Goal: Information Seeking & Learning: Learn about a topic

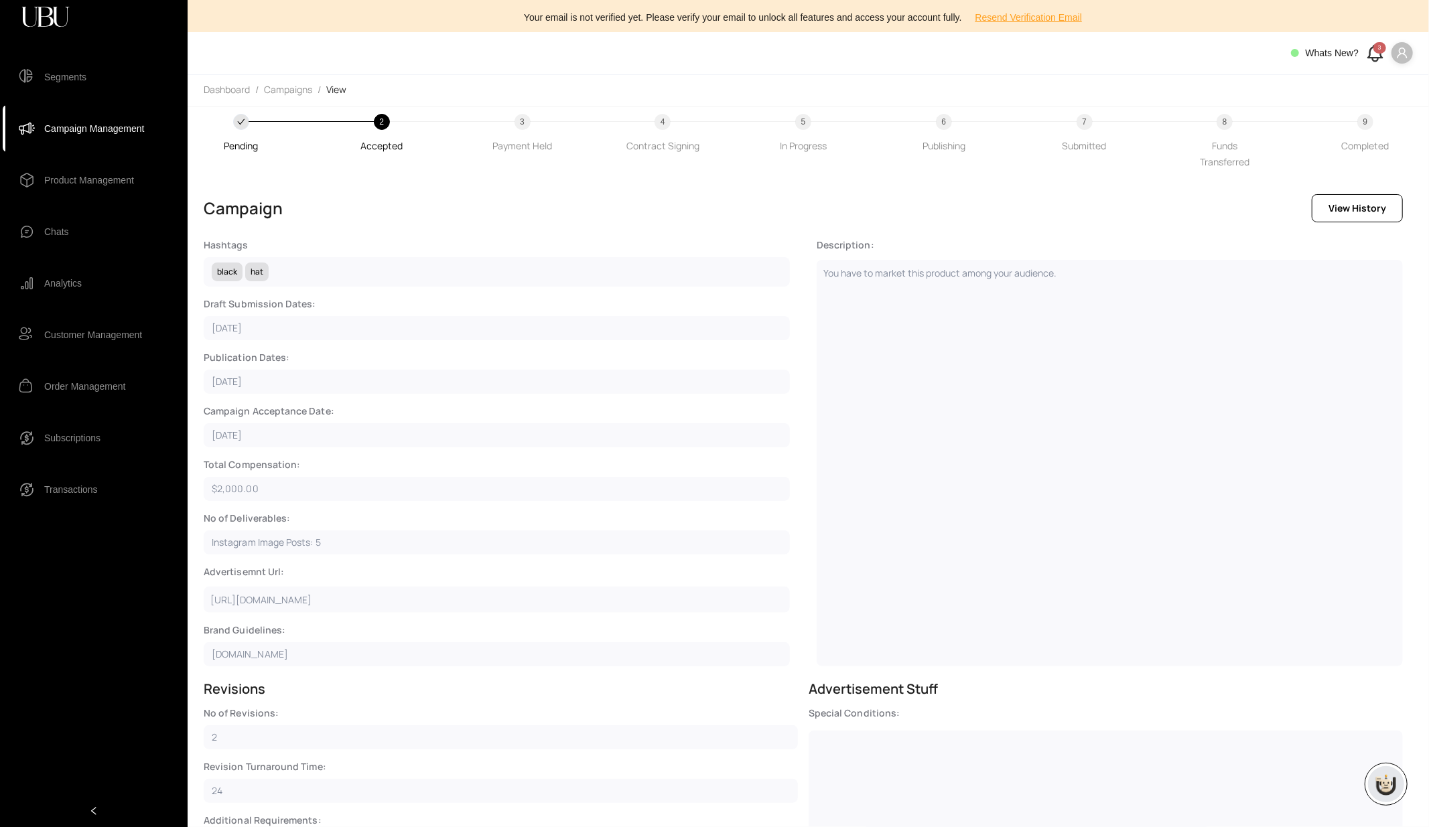
click at [1402, 56] on icon "user" at bounding box center [1402, 53] width 12 height 12
click at [1381, 76] on span "Profile" at bounding box center [1387, 79] width 29 height 15
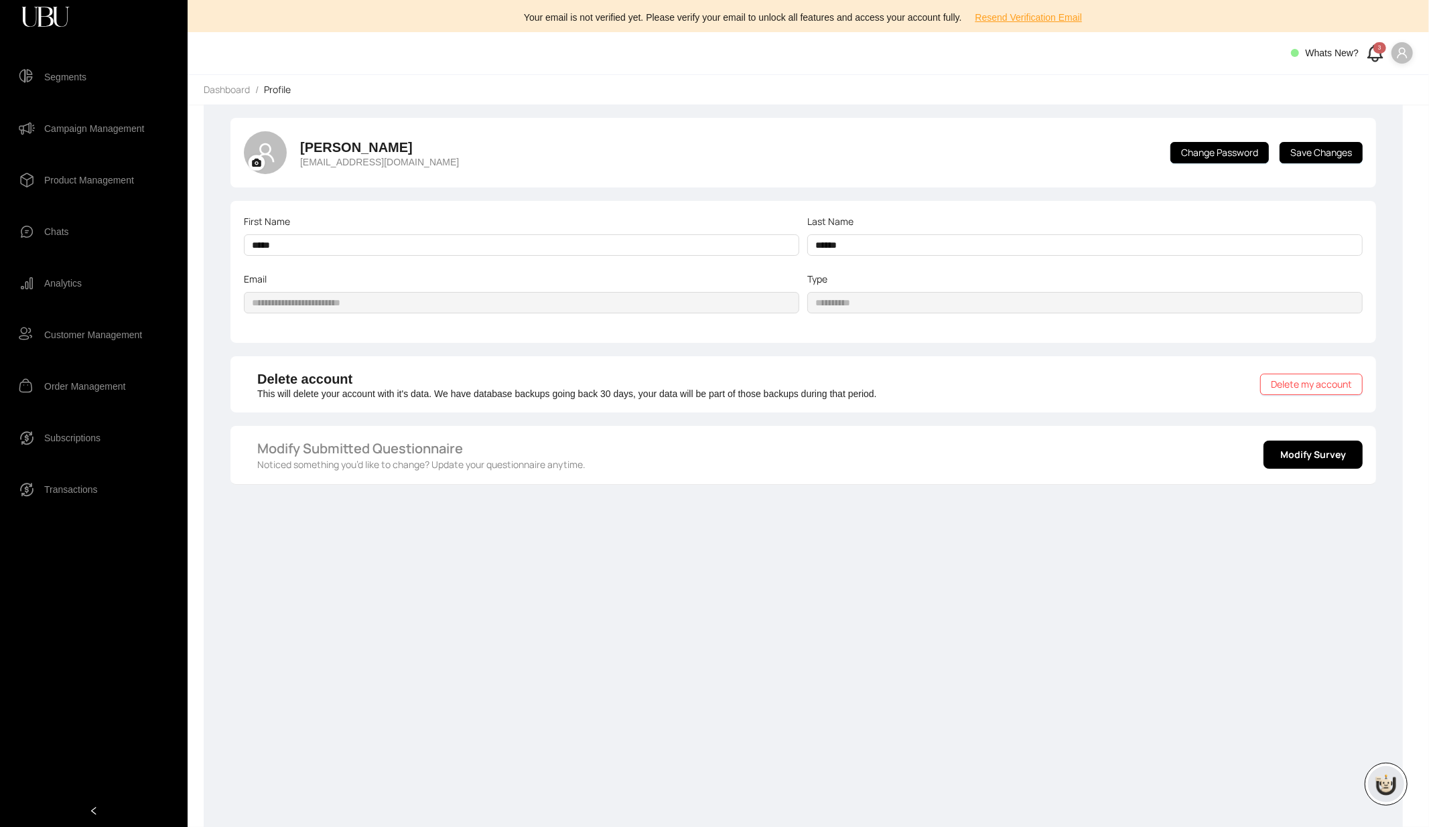
click at [1397, 55] on icon "user" at bounding box center [1402, 53] width 12 height 12
click at [1384, 100] on span "Logout" at bounding box center [1387, 101] width 29 height 15
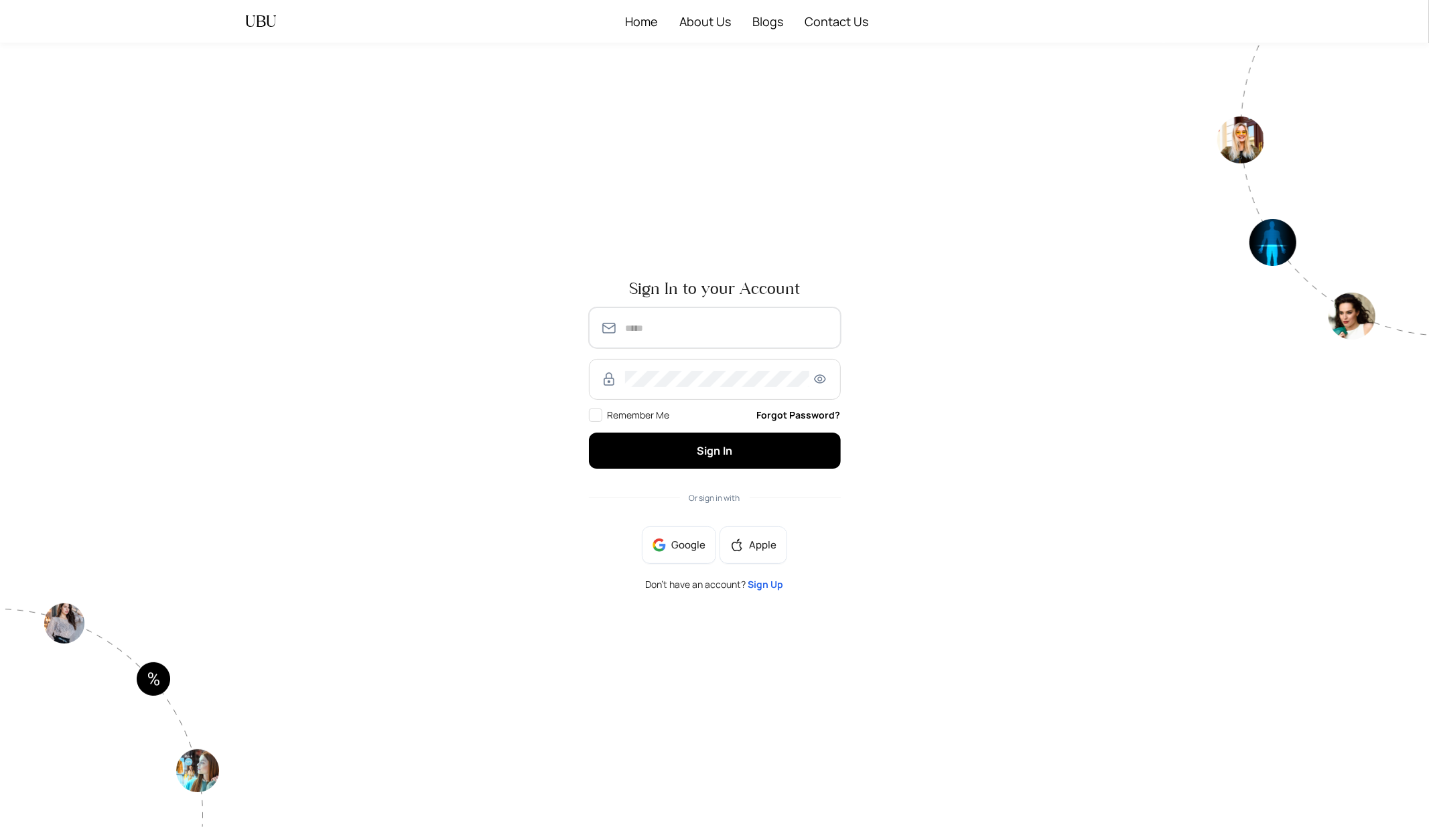
type input "**********"
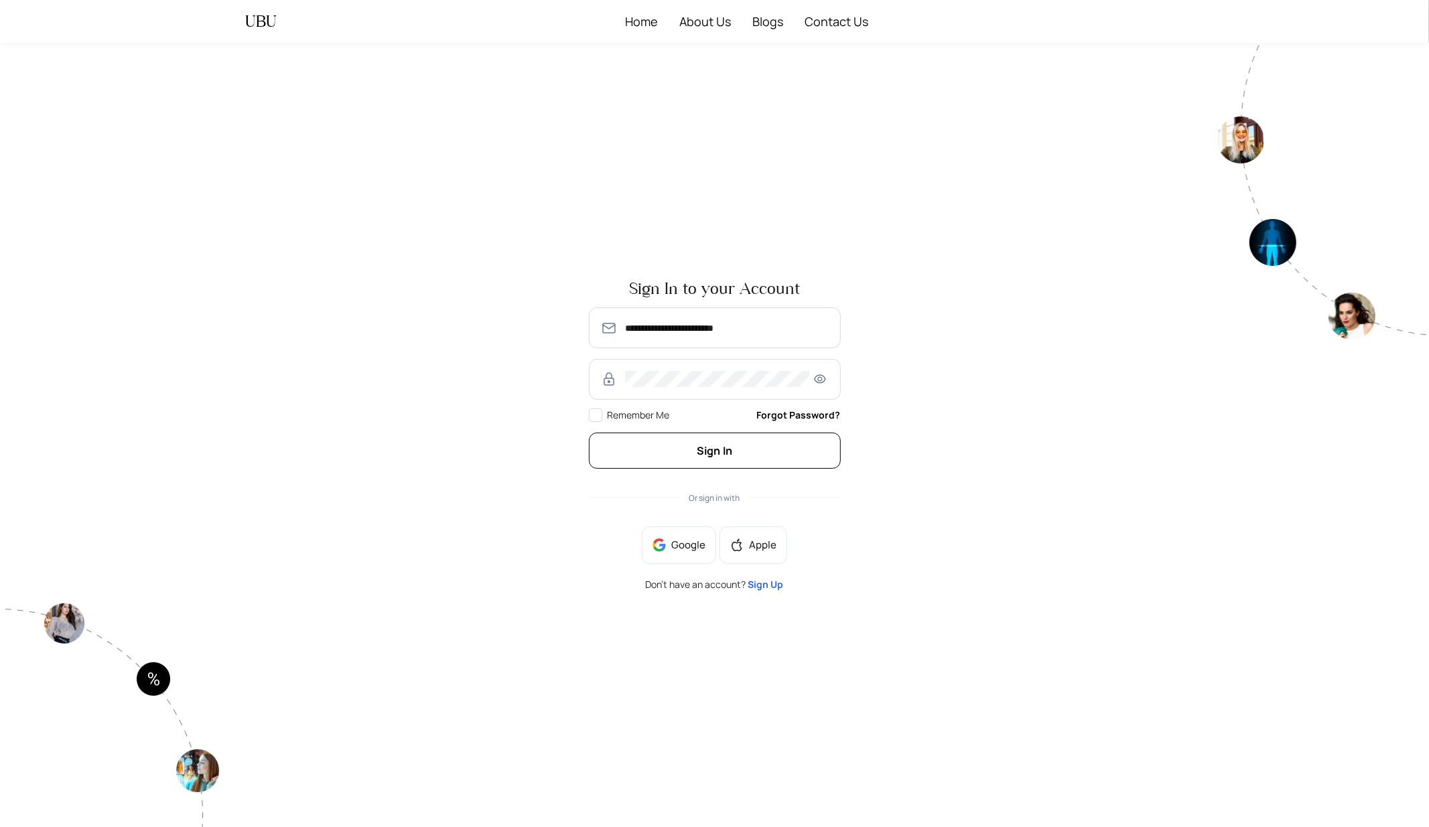
click at [703, 452] on span "Sign In" at bounding box center [715, 450] width 36 height 15
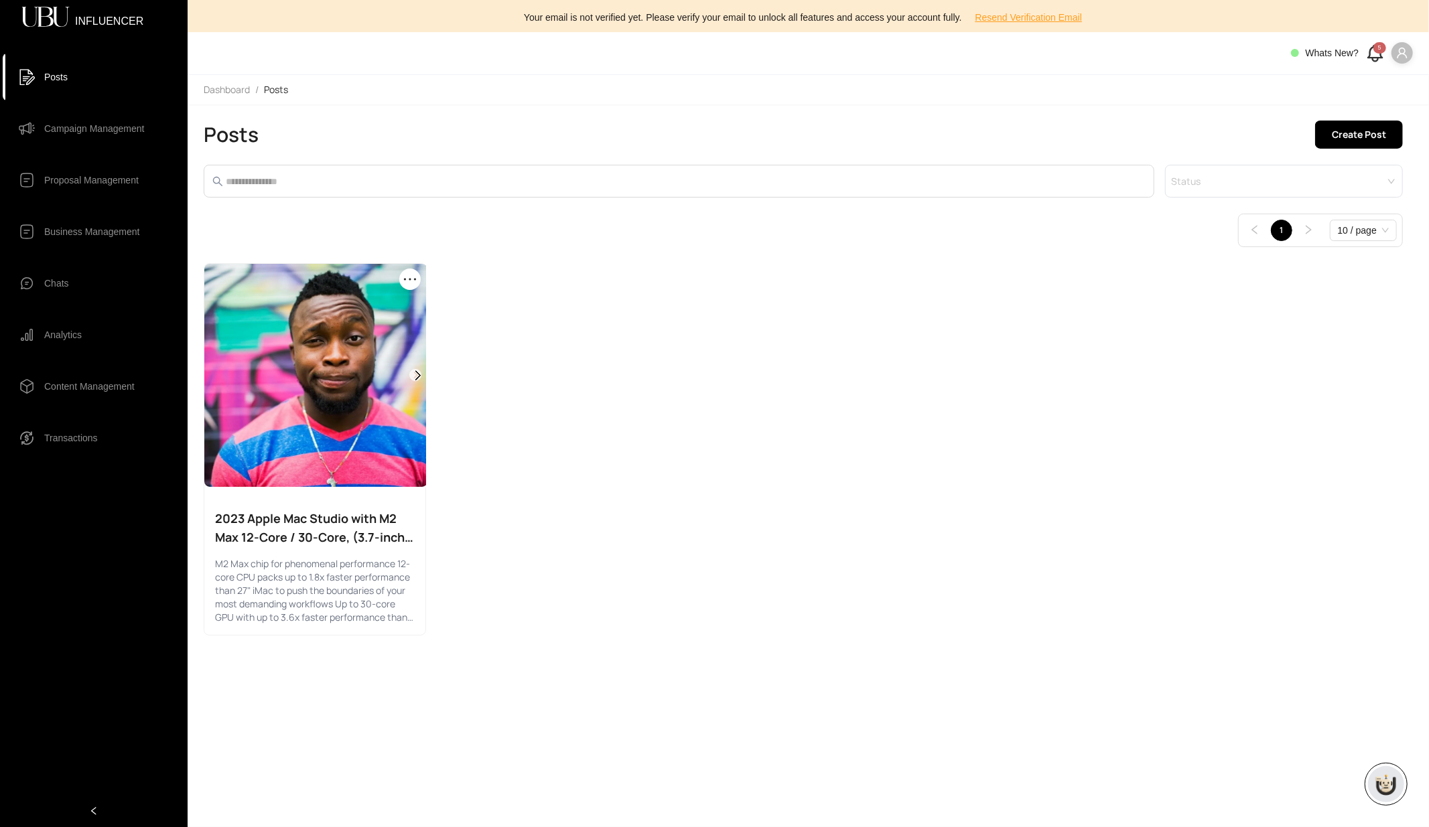
click at [1403, 58] on icon "user" at bounding box center [1402, 53] width 12 height 12
click at [1341, 117] on span "Logout" at bounding box center [1361, 122] width 81 height 15
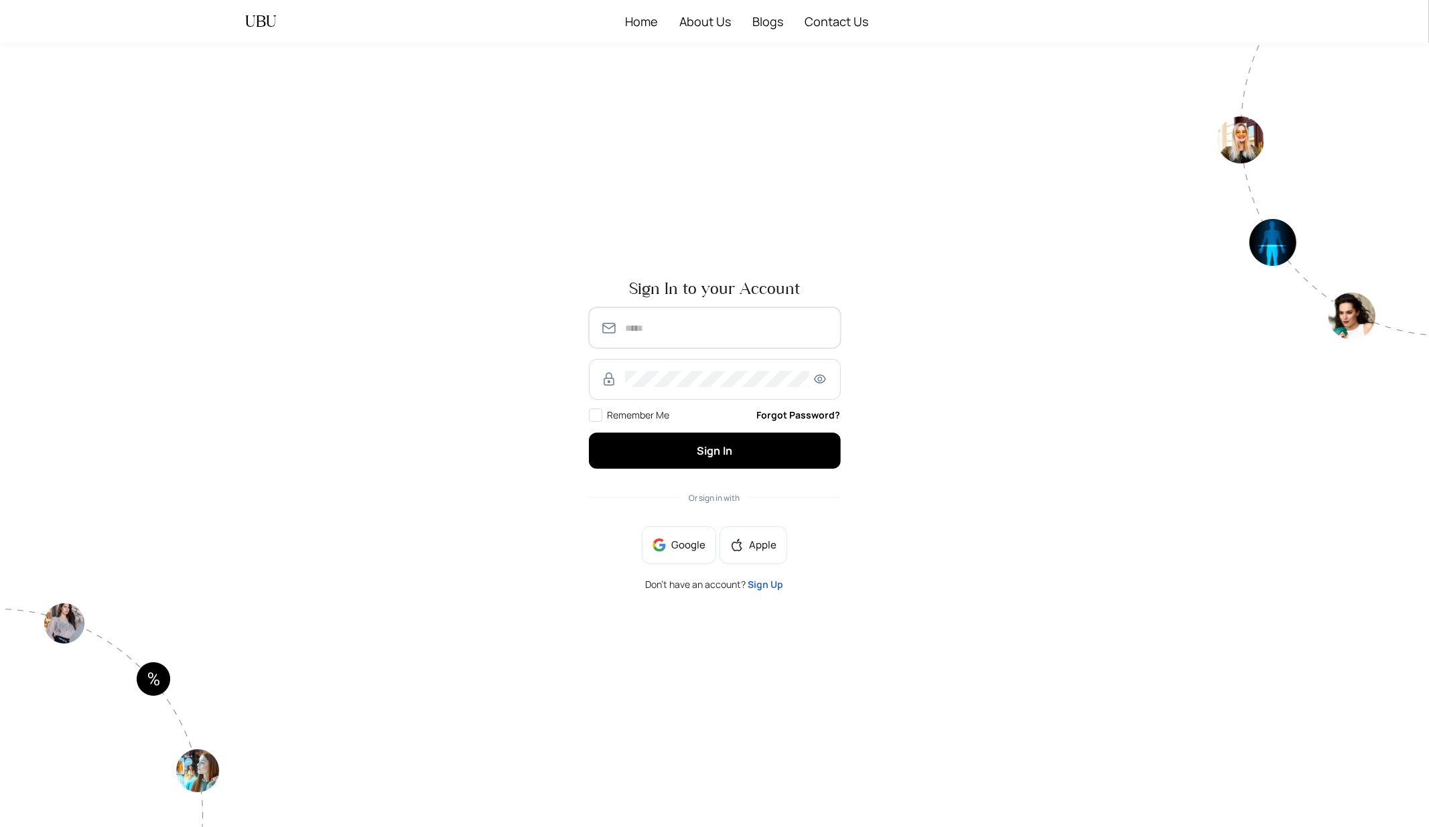
type input "**********"
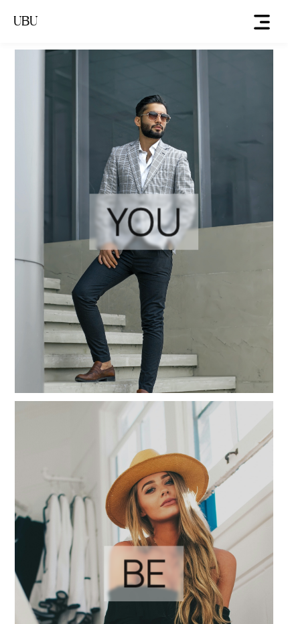
click at [257, 25] on span "ellipsis" at bounding box center [261, 21] width 25 height 17
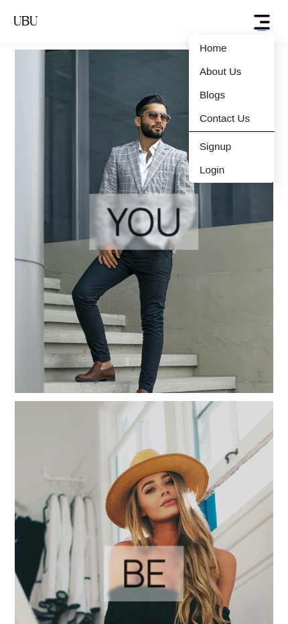
click at [257, 25] on span "ellipsis" at bounding box center [261, 21] width 25 height 17
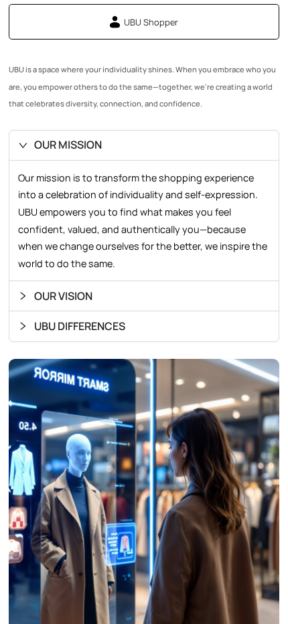
scroll to position [1290, 0]
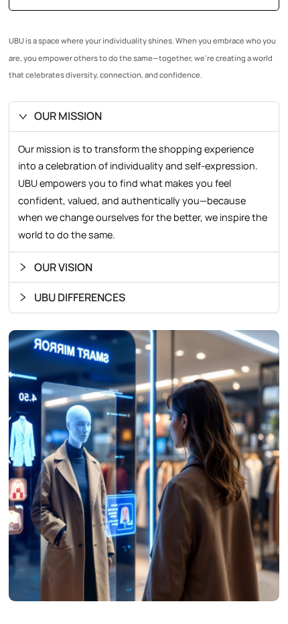
click at [20, 119] on icon "expanded" at bounding box center [22, 116] width 9 height 9
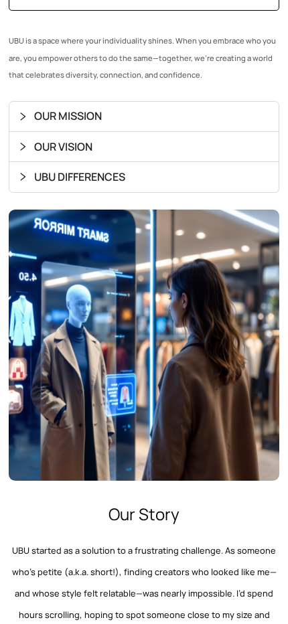
click at [23, 147] on icon "collapsed" at bounding box center [22, 146] width 9 height 9
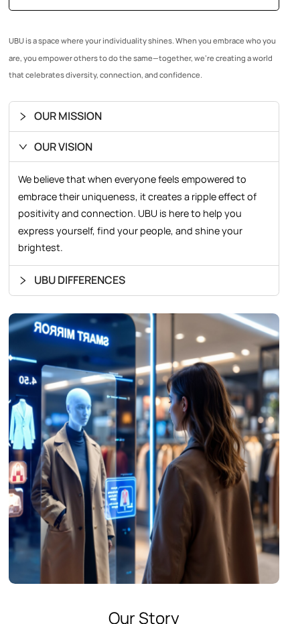
click at [23, 286] on div at bounding box center [26, 281] width 16 height 12
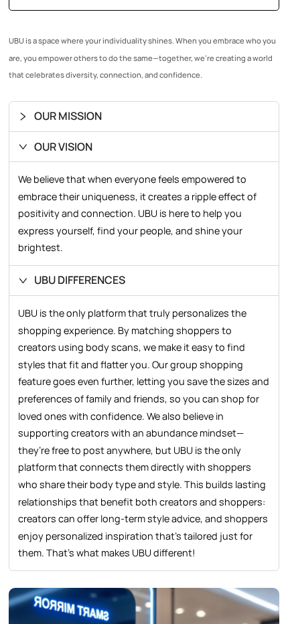
click at [23, 281] on icon "expanded" at bounding box center [22, 280] width 9 height 9
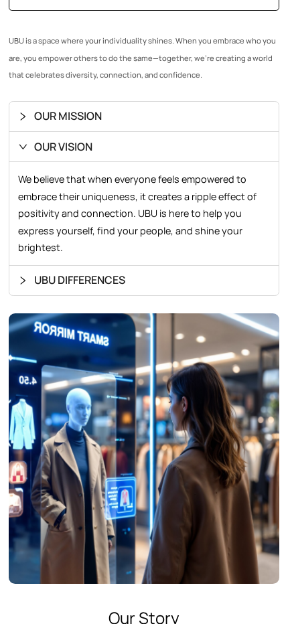
click at [24, 145] on icon "expanded" at bounding box center [22, 146] width 9 height 9
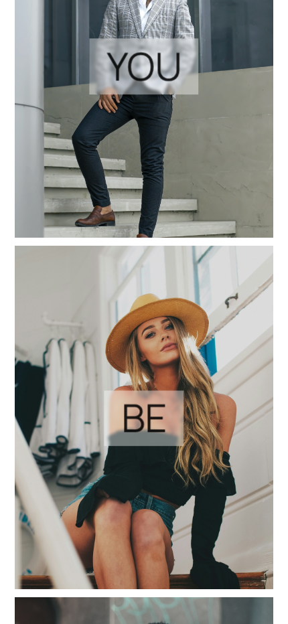
scroll to position [0, 0]
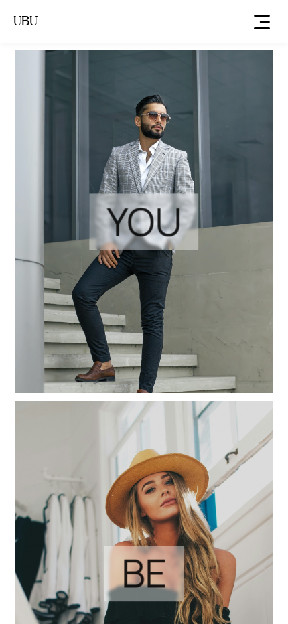
click at [163, 255] on img at bounding box center [144, 222] width 258 height 344
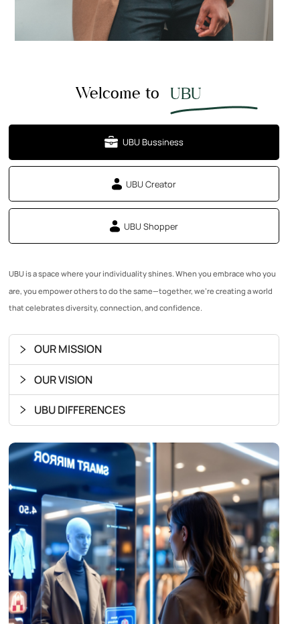
scroll to position [1045, 0]
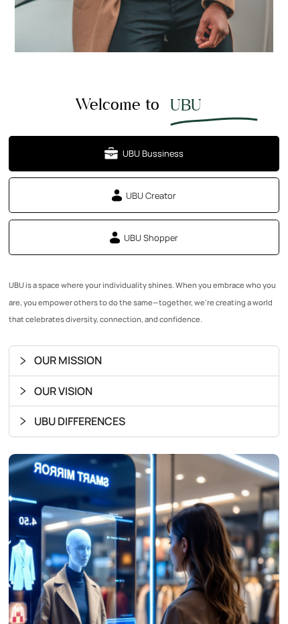
click at [157, 198] on span "UBU Creator" at bounding box center [151, 195] width 50 height 13
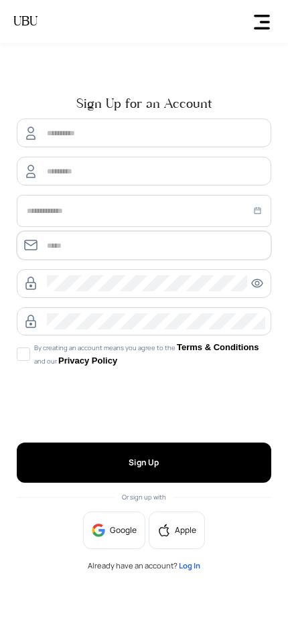
type input "**********"
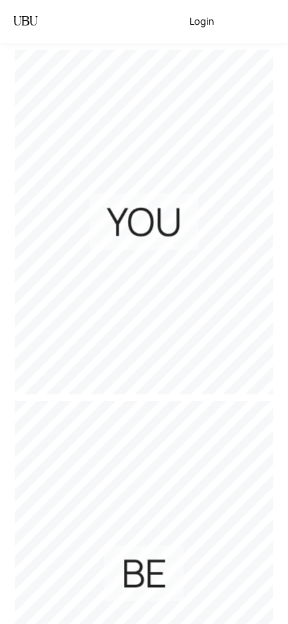
scroll to position [1045, 0]
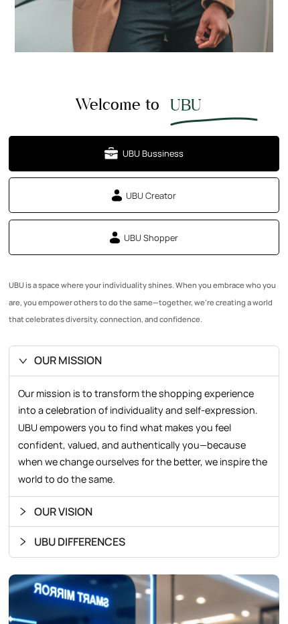
click at [151, 240] on span "UBU Shopper" at bounding box center [151, 237] width 54 height 13
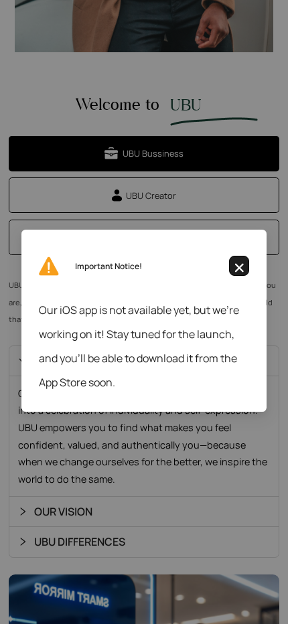
click at [236, 262] on img "button" at bounding box center [239, 268] width 17 height 16
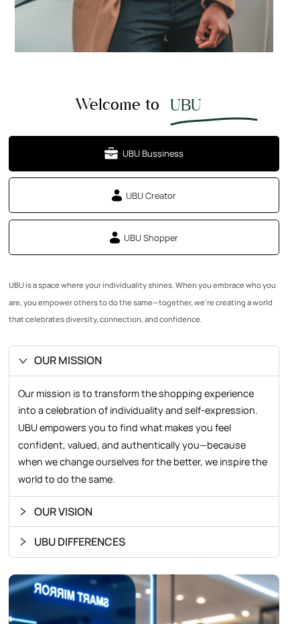
click at [149, 197] on span "UBU Creator" at bounding box center [151, 195] width 50 height 13
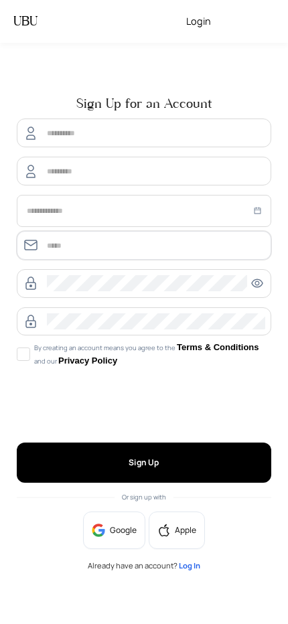
type input "**********"
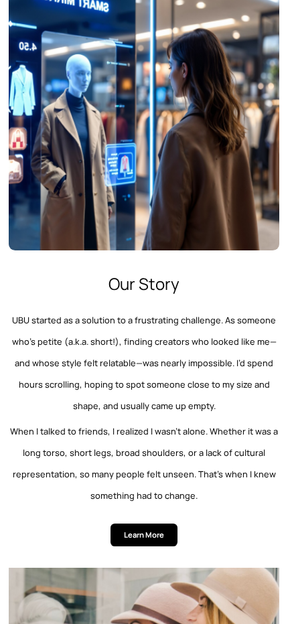
scroll to position [1781, 0]
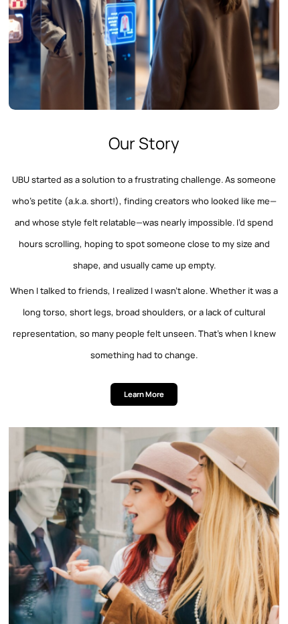
click at [140, 398] on span "Learn More" at bounding box center [144, 395] width 40 height 12
click at [217, 366] on div "Our Story UBU started as a solution to a frustrating challenge. As someone who’…" at bounding box center [144, 270] width 271 height 271
click at [140, 401] on button "Learn More" at bounding box center [144, 394] width 67 height 23
click at [149, 271] on p "UBU started as a solution to a frustrating challenge. As someone who’s petite (…" at bounding box center [144, 222] width 271 height 107
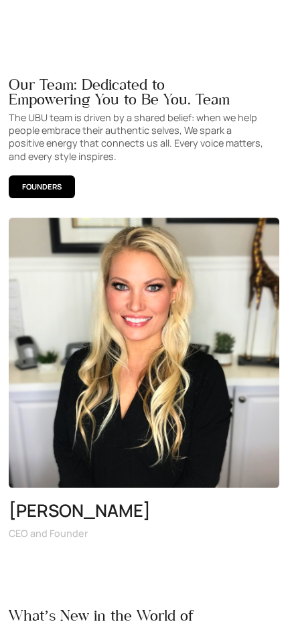
scroll to position [2932, 0]
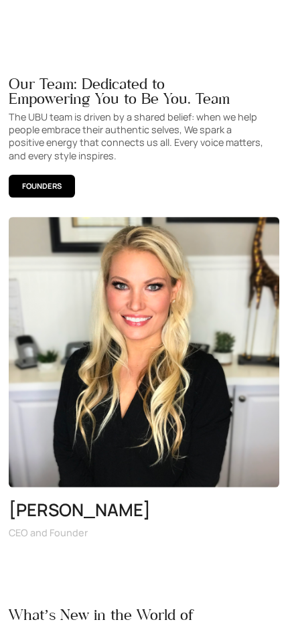
click at [32, 186] on span "FOUNDERS" at bounding box center [42, 186] width 40 height 12
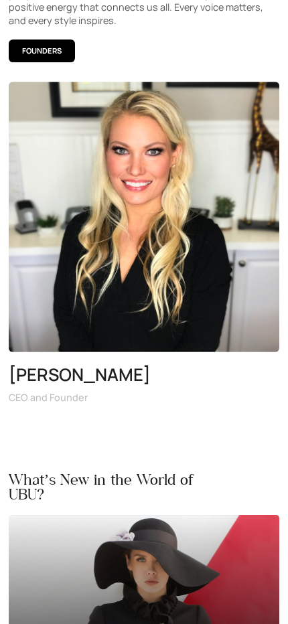
scroll to position [3039, 0]
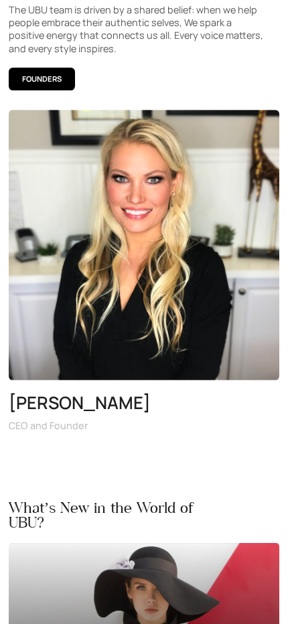
click at [136, 218] on img at bounding box center [144, 245] width 271 height 271
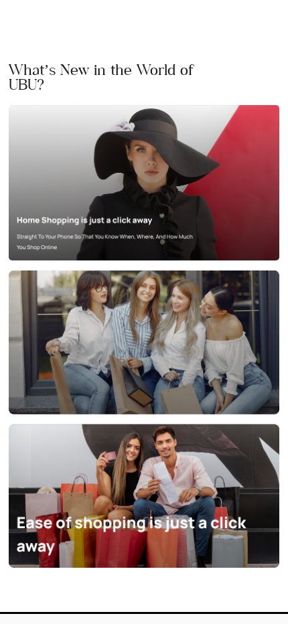
scroll to position [3476, 0]
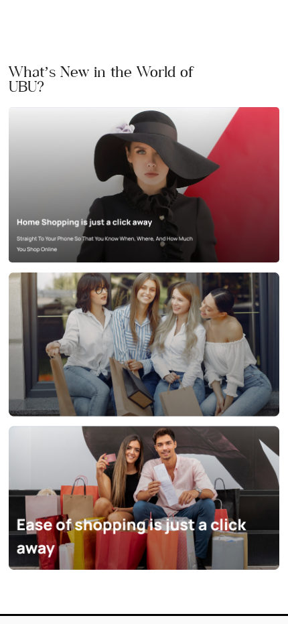
click at [106, 199] on img at bounding box center [144, 185] width 271 height 156
click at [106, 223] on img at bounding box center [144, 185] width 271 height 156
click at [127, 519] on img at bounding box center [144, 497] width 271 height 143
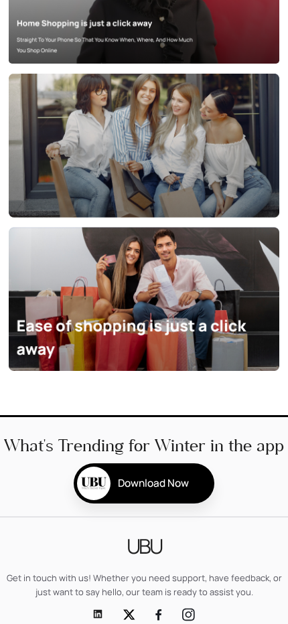
scroll to position [3858, 0]
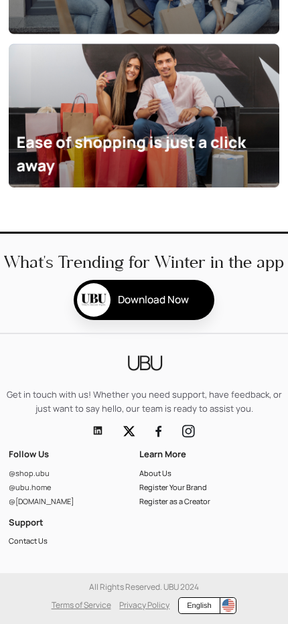
click at [137, 301] on span "Download Now" at bounding box center [153, 300] width 71 height 14
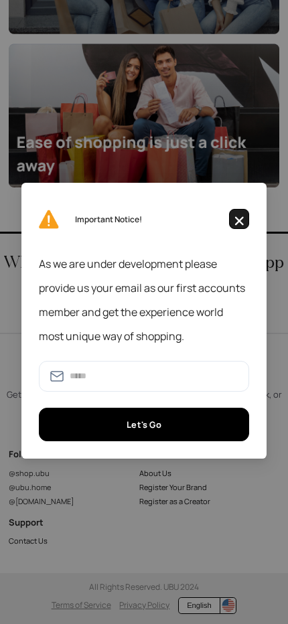
click at [236, 220] on img "button" at bounding box center [239, 221] width 17 height 16
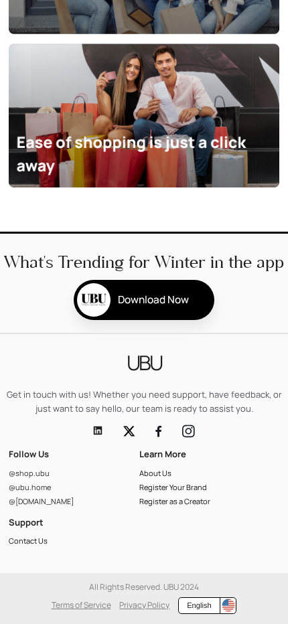
click at [96, 432] on icon "linkedin" at bounding box center [98, 431] width 9 height 9
click at [129, 433] on img at bounding box center [129, 431] width 12 height 11
